Goal: Check status: Check status

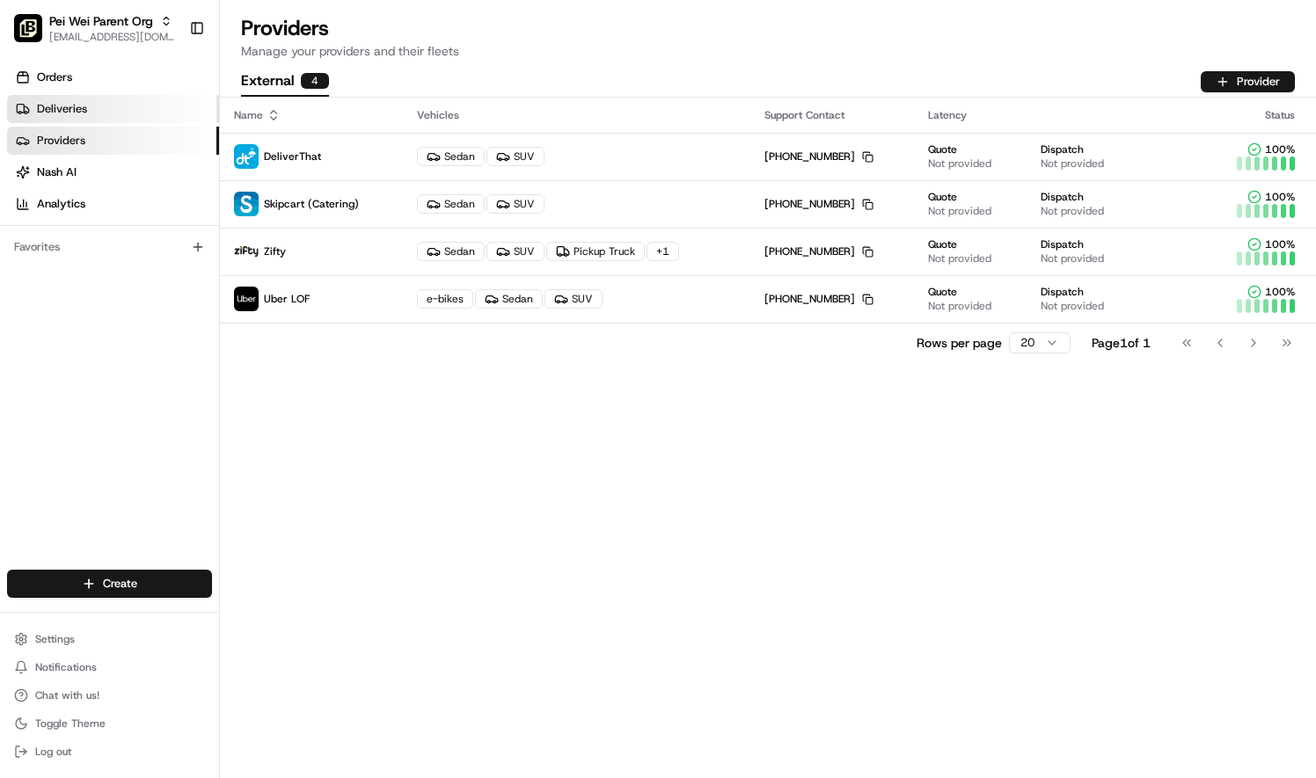
click at [41, 109] on span "Deliveries" at bounding box center [62, 109] width 50 height 16
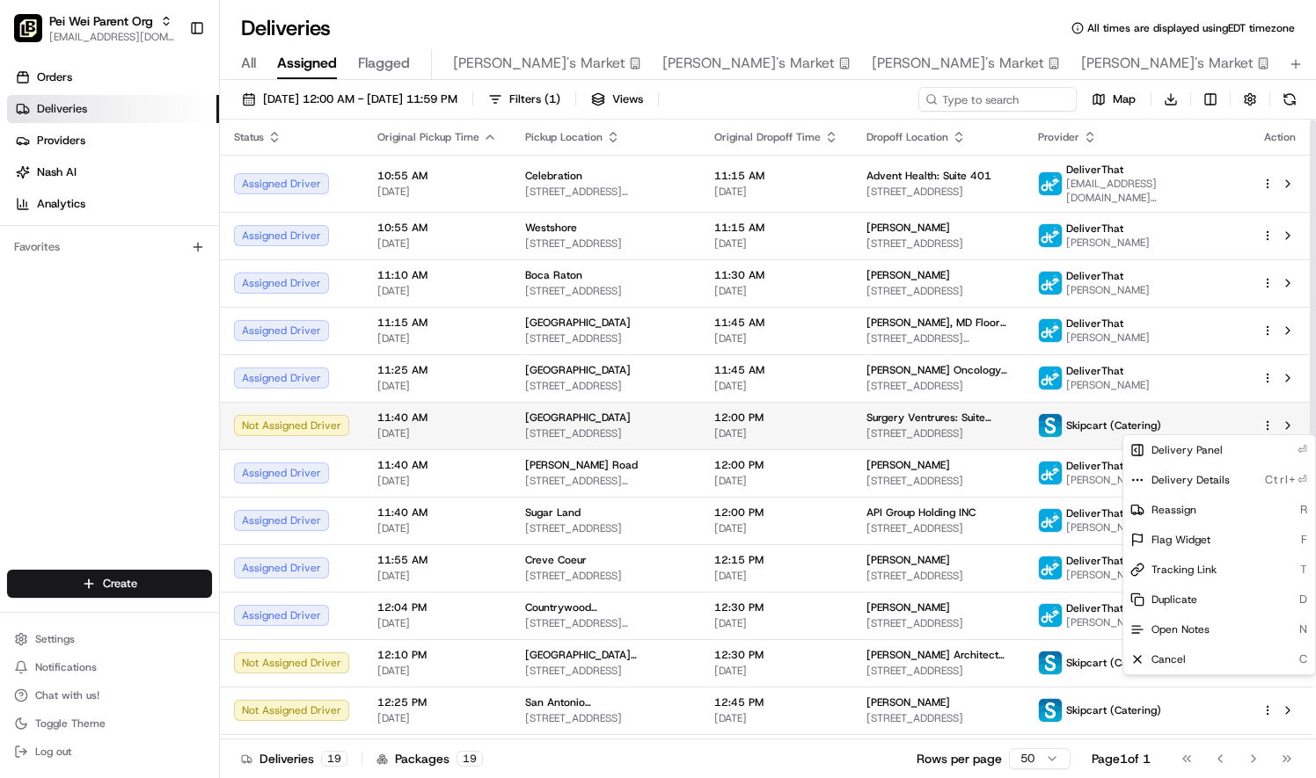
click at [1266, 427] on html "[PERSON_NAME] Parent Org [EMAIL_ADDRESS][DOMAIN_NAME] Toggle Sidebar Orders Del…" at bounding box center [658, 389] width 1316 height 778
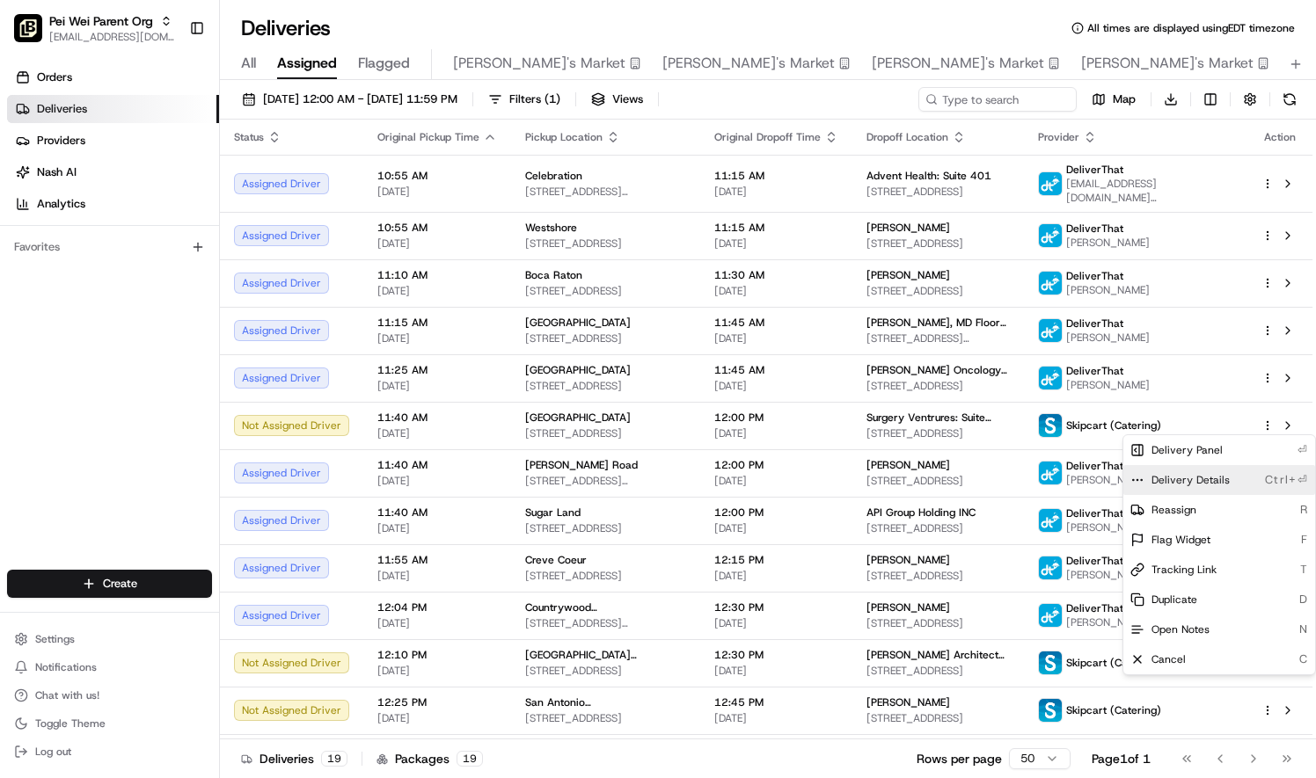
click at [1227, 480] on div "Delivery Details Ctrl+⏎" at bounding box center [1219, 480] width 192 height 30
click at [1045, 671] on html "[PERSON_NAME] Parent Org [EMAIL_ADDRESS][DOMAIN_NAME] Toggle Sidebar Orders Del…" at bounding box center [658, 389] width 1316 height 778
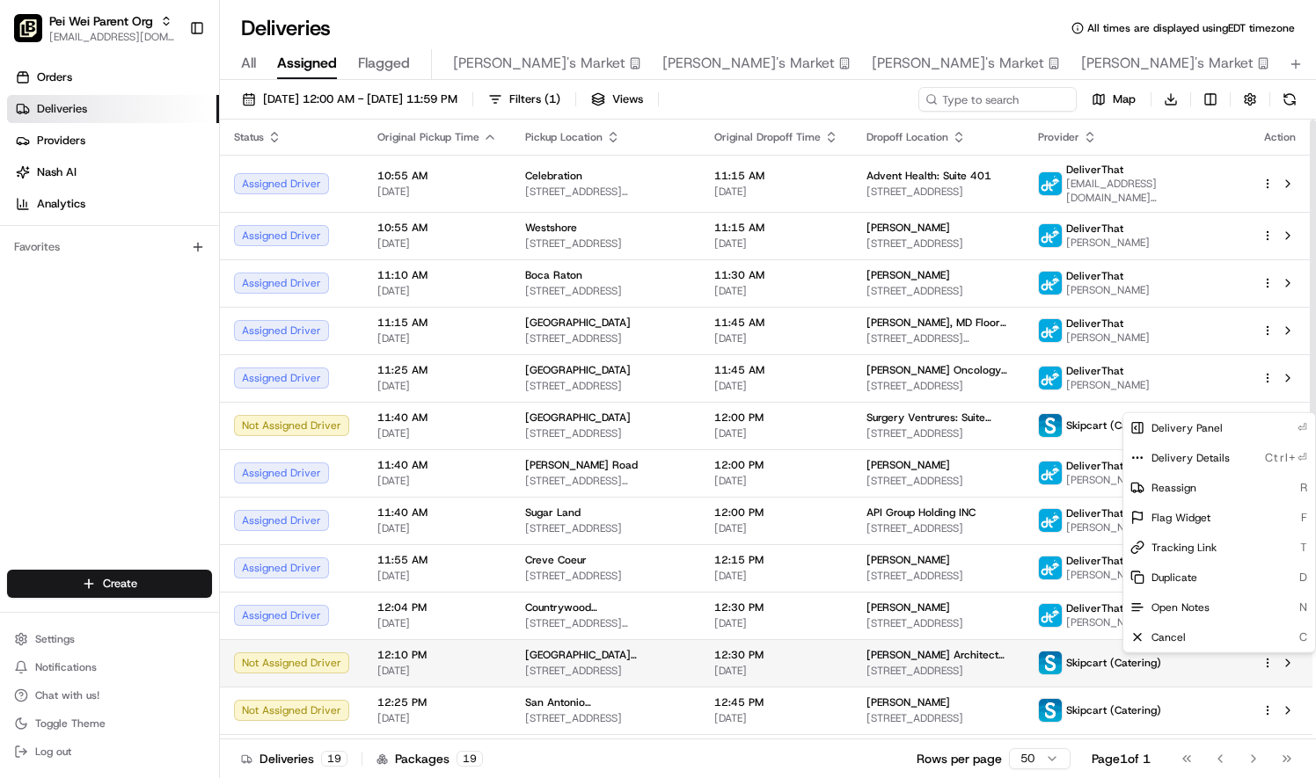
click at [1266, 661] on html "[PERSON_NAME] Parent Org [EMAIL_ADDRESS][DOMAIN_NAME] Toggle Sidebar Orders Del…" at bounding box center [658, 389] width 1316 height 778
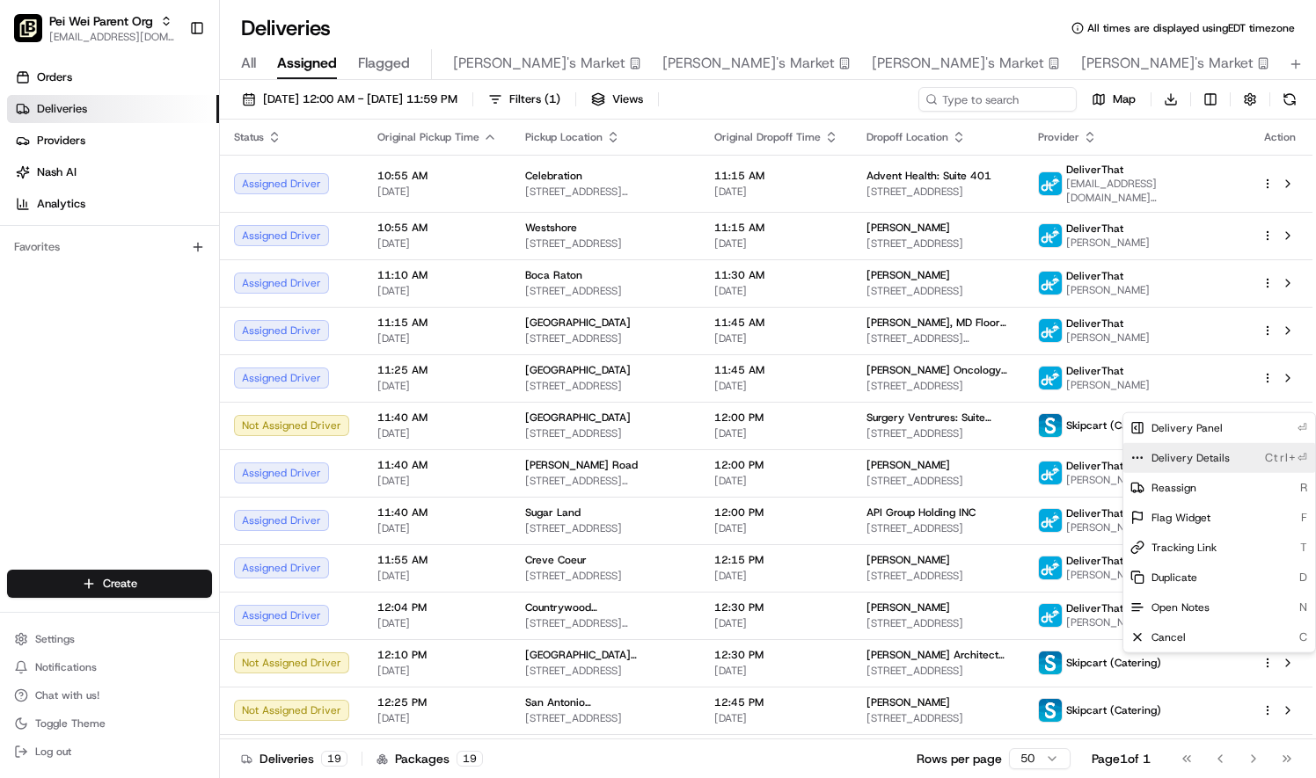
click at [1224, 459] on span "Delivery Details" at bounding box center [1190, 458] width 78 height 14
click at [1268, 714] on html "[PERSON_NAME] Parent Org [EMAIL_ADDRESS][DOMAIN_NAME] Toggle Sidebar Orders Del…" at bounding box center [658, 389] width 1316 height 778
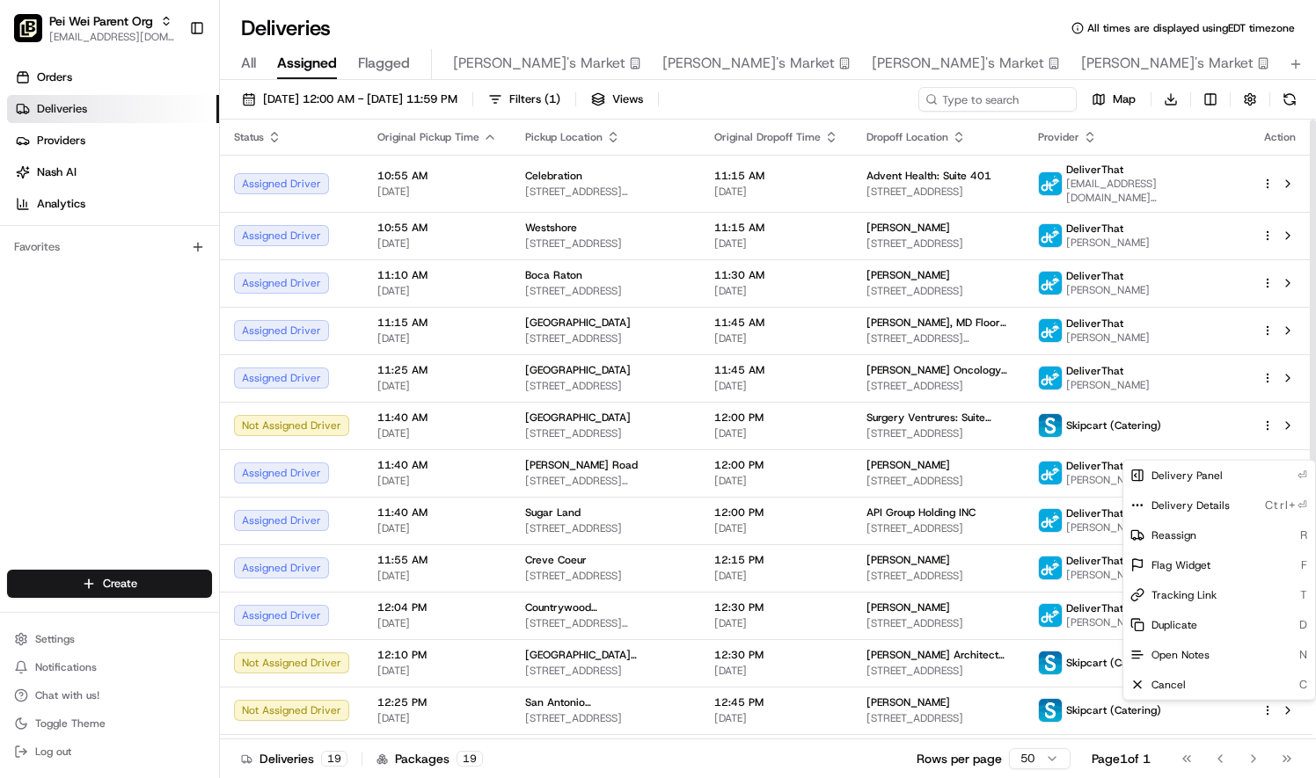
click at [1268, 714] on html "[PERSON_NAME] Parent Org [EMAIL_ADDRESS][DOMAIN_NAME] Toggle Sidebar Orders Del…" at bounding box center [658, 389] width 1316 height 778
click at [1208, 507] on span "Delivery Details" at bounding box center [1190, 506] width 78 height 14
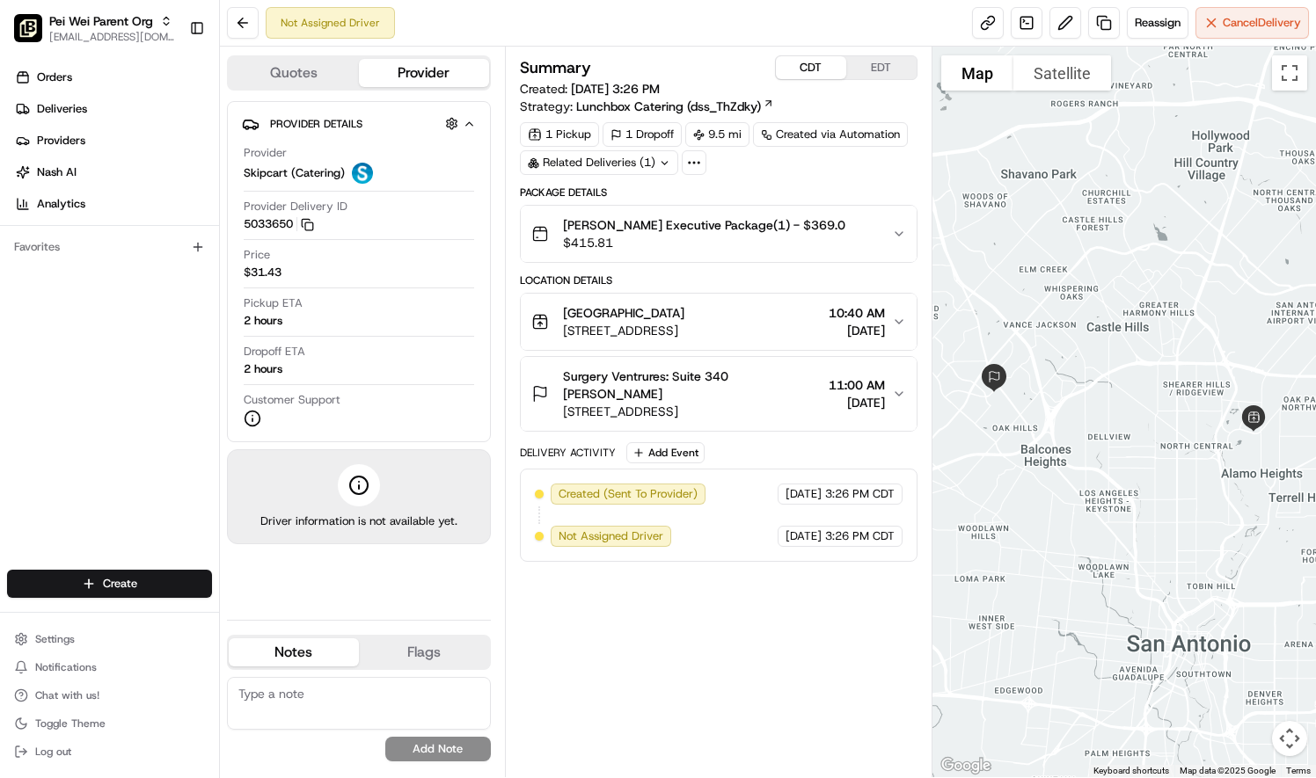
click at [820, 69] on button "CDT" at bounding box center [811, 67] width 70 height 23
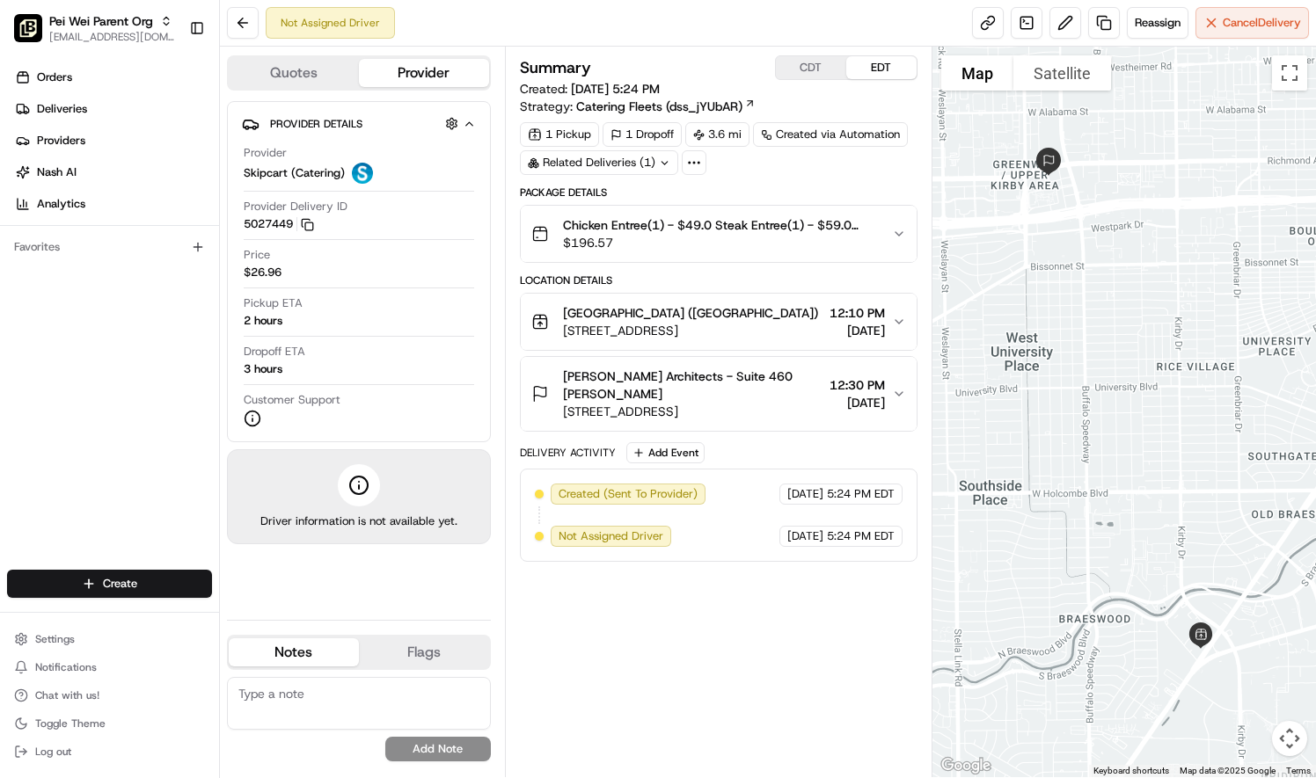
click at [820, 66] on button "CDT" at bounding box center [811, 67] width 70 height 23
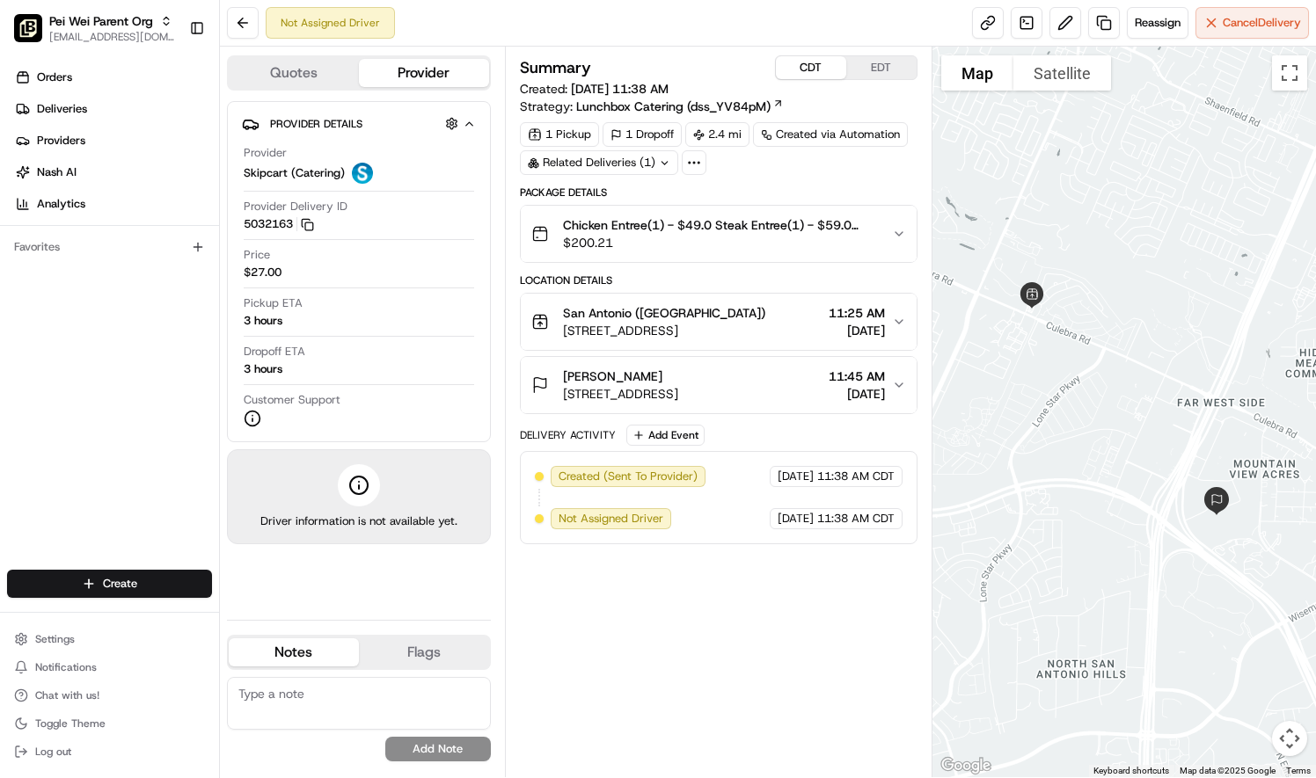
click at [802, 69] on button "CDT" at bounding box center [811, 67] width 70 height 23
